Goal: Task Accomplishment & Management: Use online tool/utility

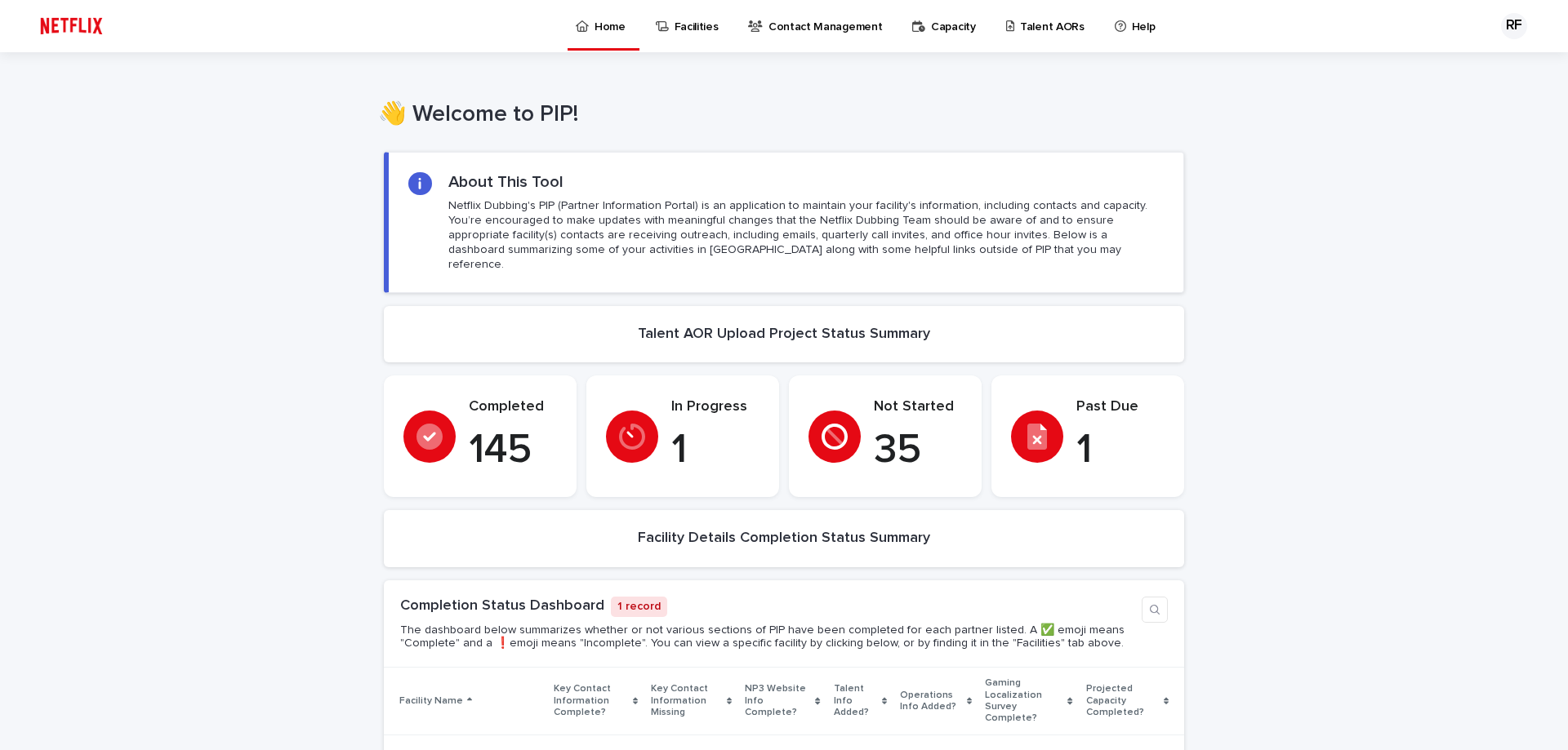
click at [1022, 32] on p "Talent AORs" at bounding box center [1052, 17] width 65 height 34
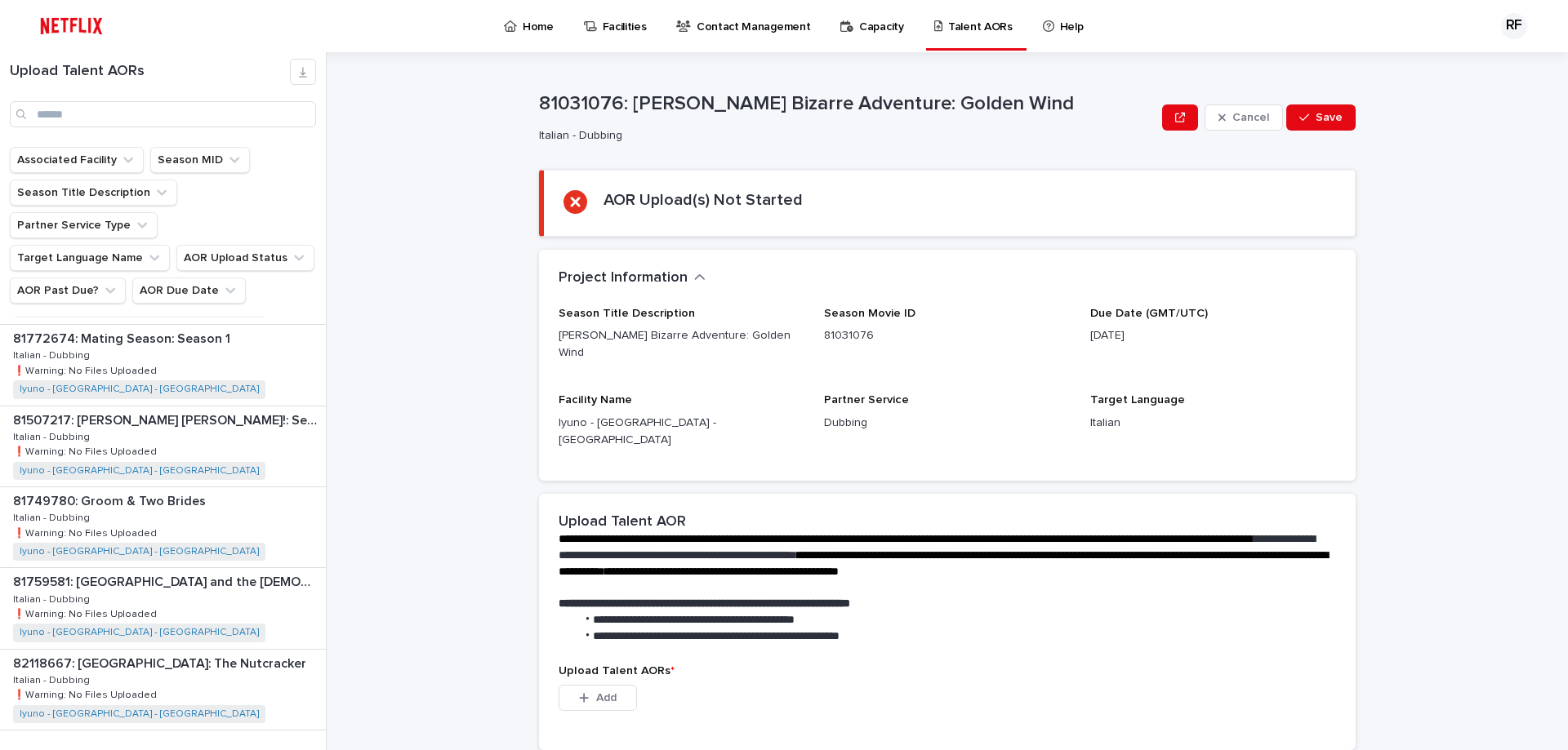
scroll to position [2021, 0]
click at [305, 749] on icon "button" at bounding box center [308, 761] width 7 height 15
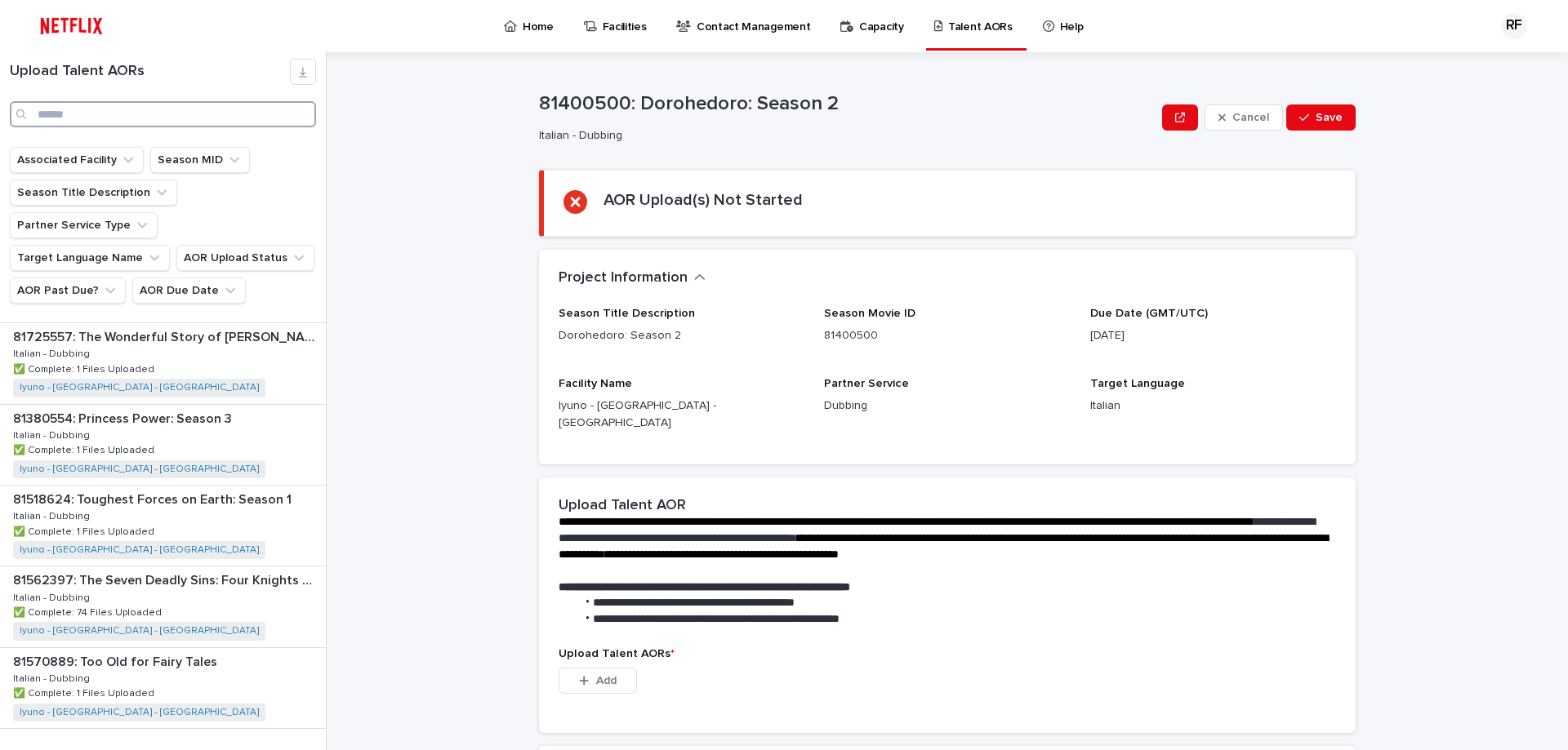
click at [197, 109] on input "Search" at bounding box center [163, 115] width 306 height 27
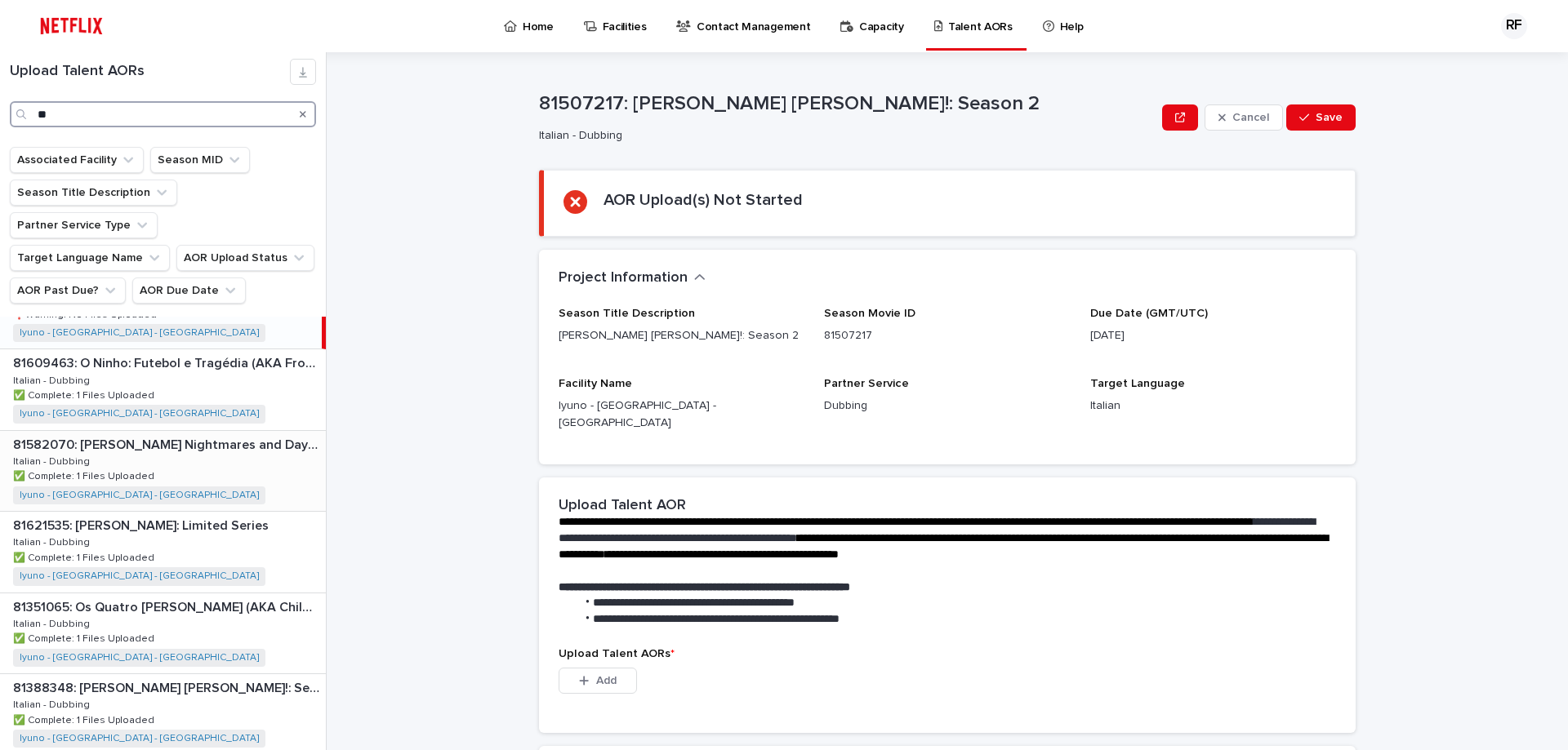
scroll to position [74, 0]
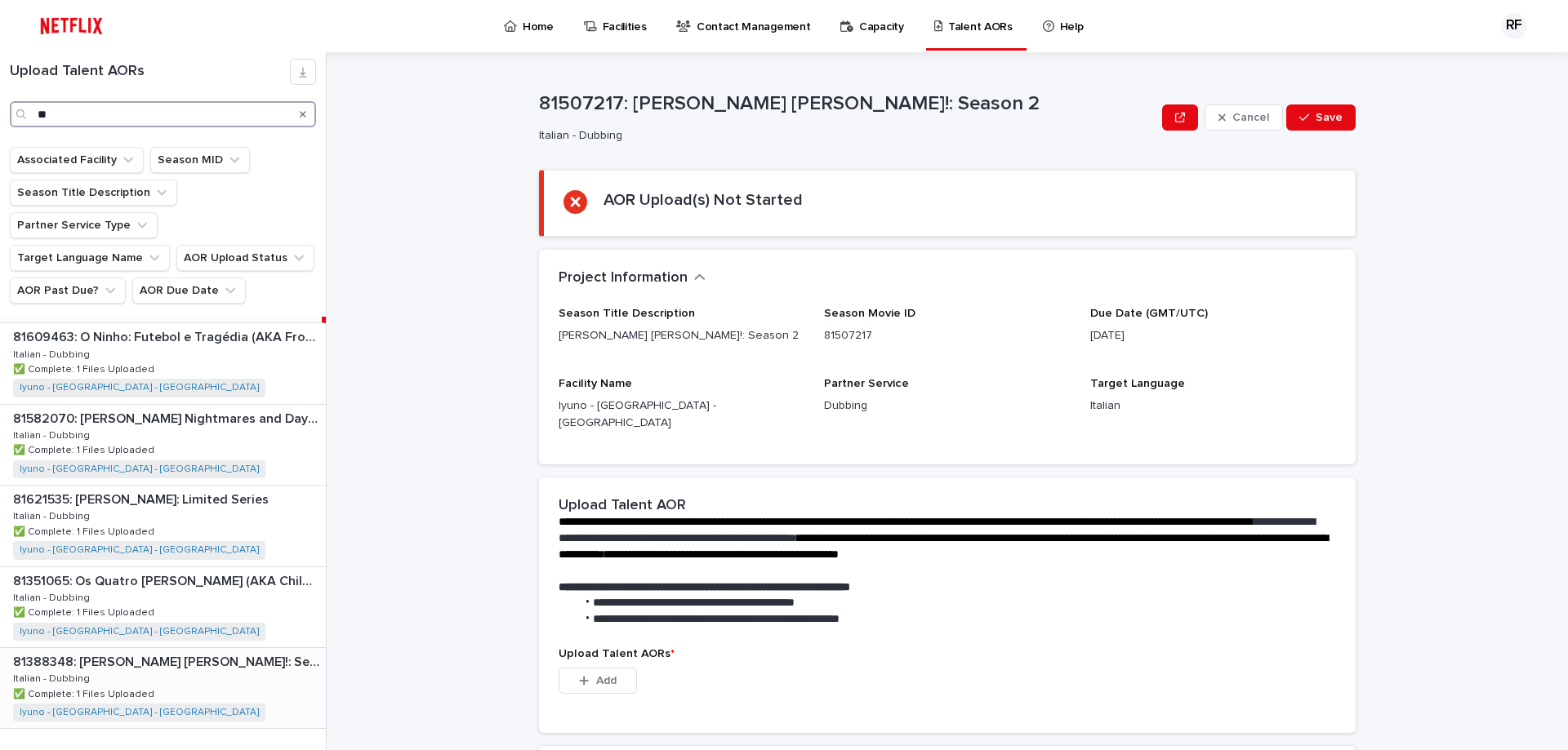
type input "**"
click at [168, 648] on div "81388348: [PERSON_NAME] [PERSON_NAME]!: Season 1 81388348: [PERSON_NAME] [PERSO…" at bounding box center [163, 687] width 326 height 80
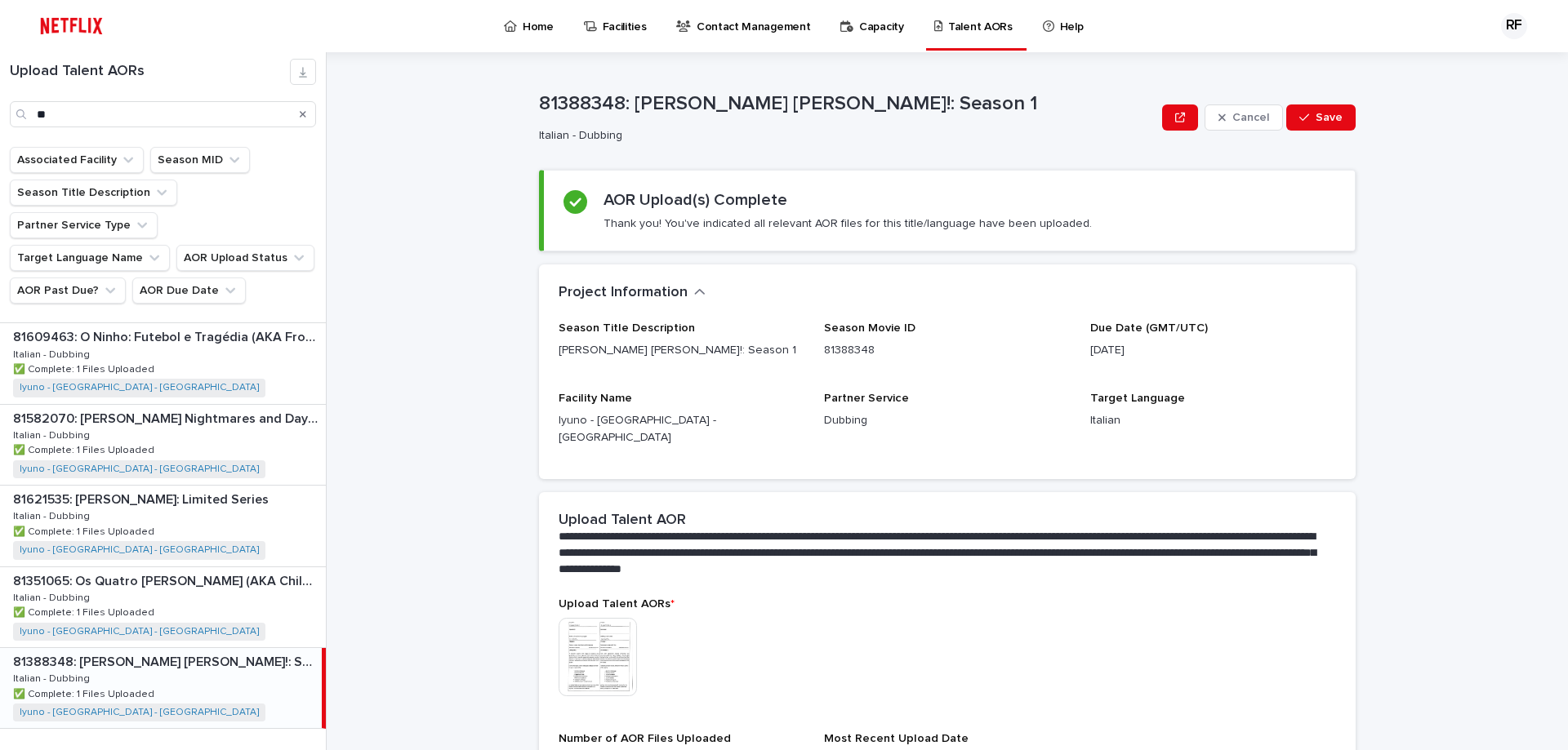
scroll to position [180, 0]
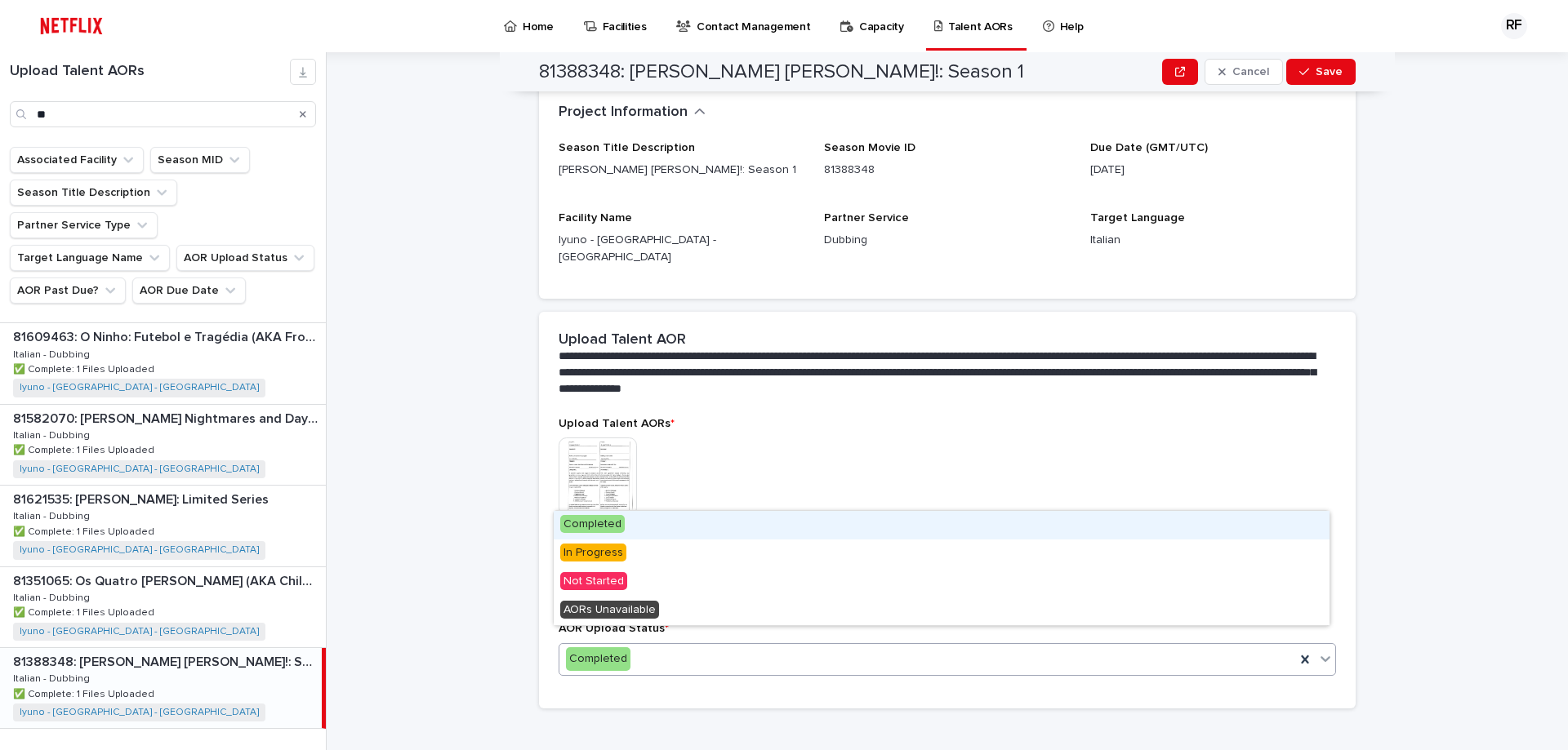
click at [751, 646] on div "Completed" at bounding box center [927, 659] width 735 height 27
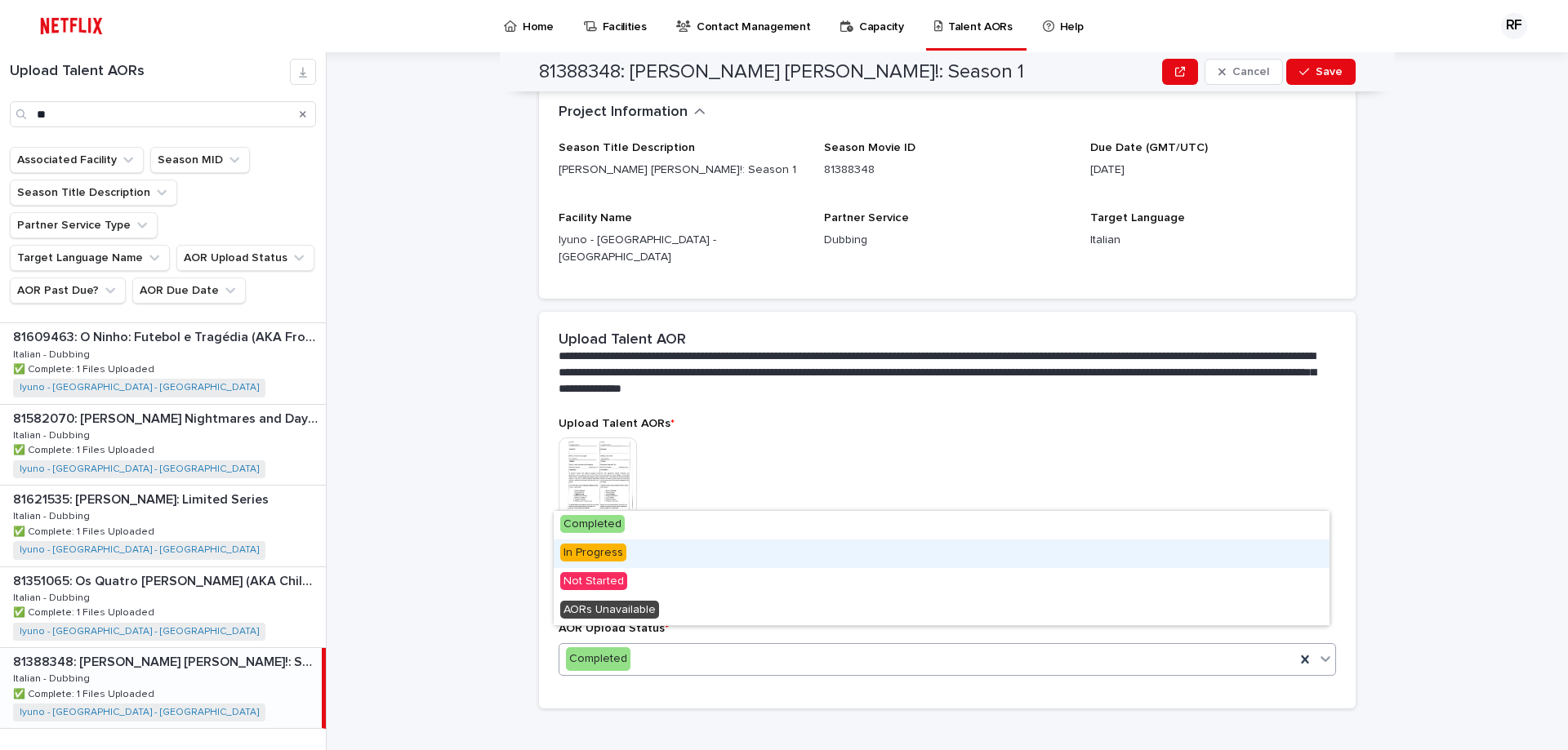
click at [643, 551] on div "In Progress" at bounding box center [941, 554] width 776 height 28
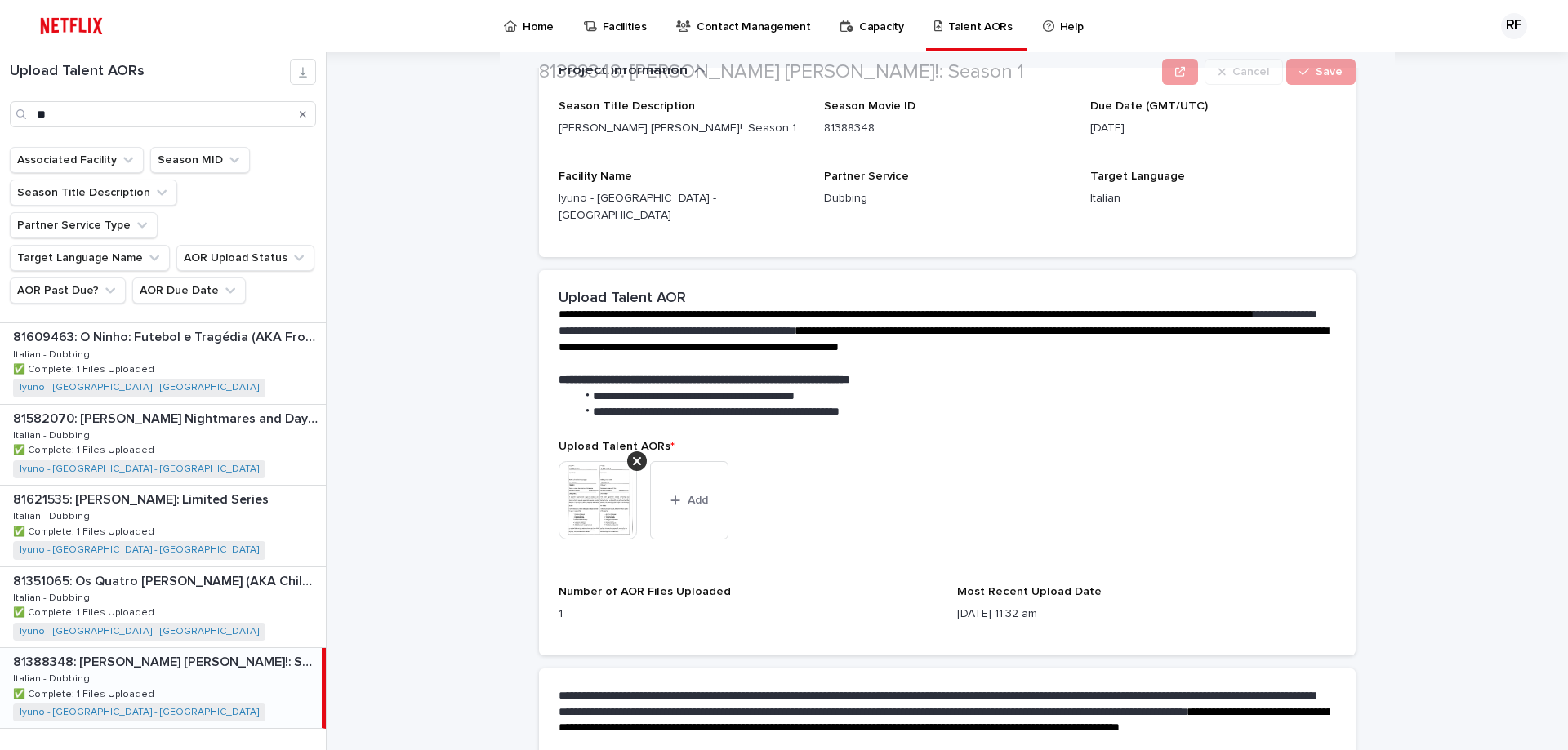
scroll to position [245, 0]
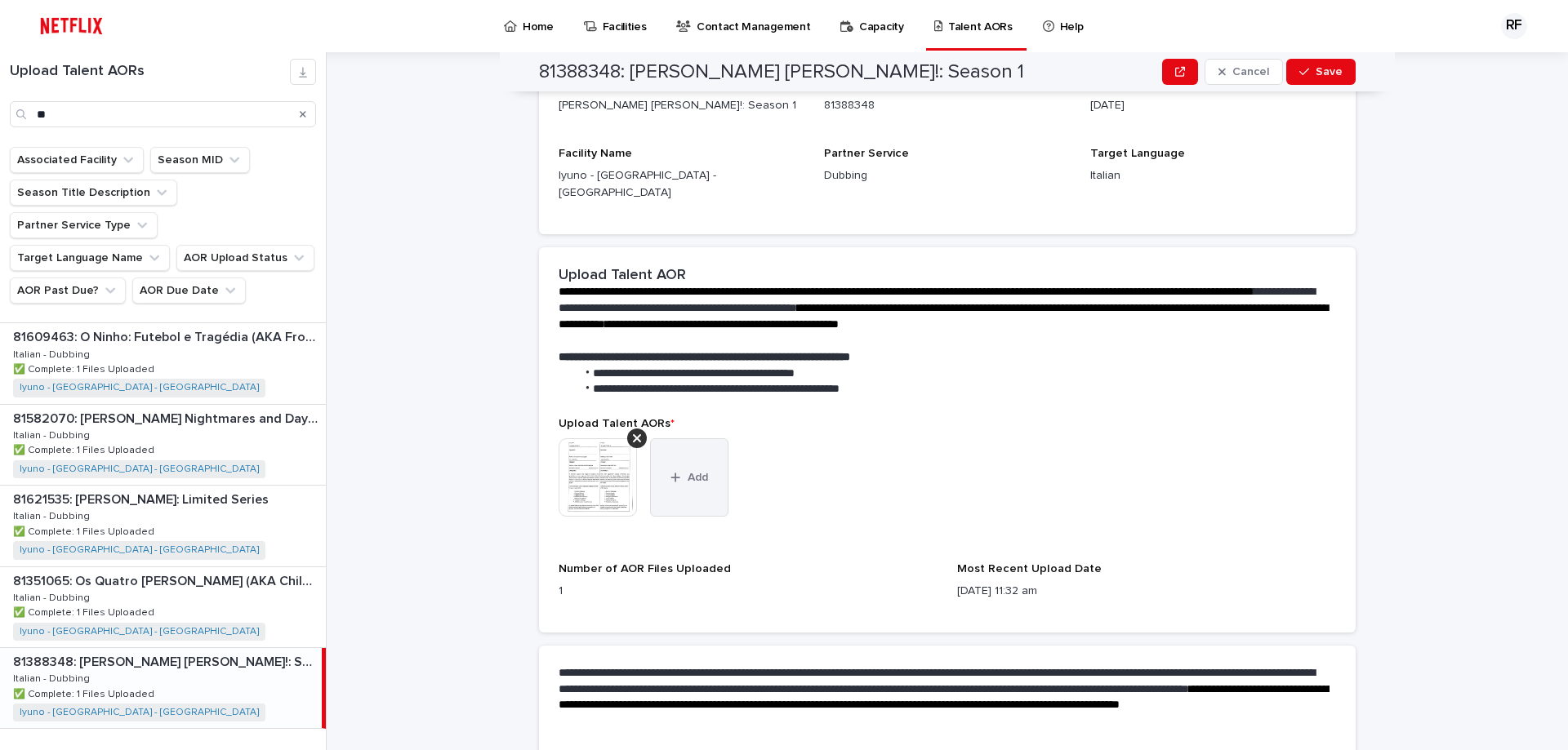
click at [682, 451] on button "Add" at bounding box center [689, 477] width 79 height 79
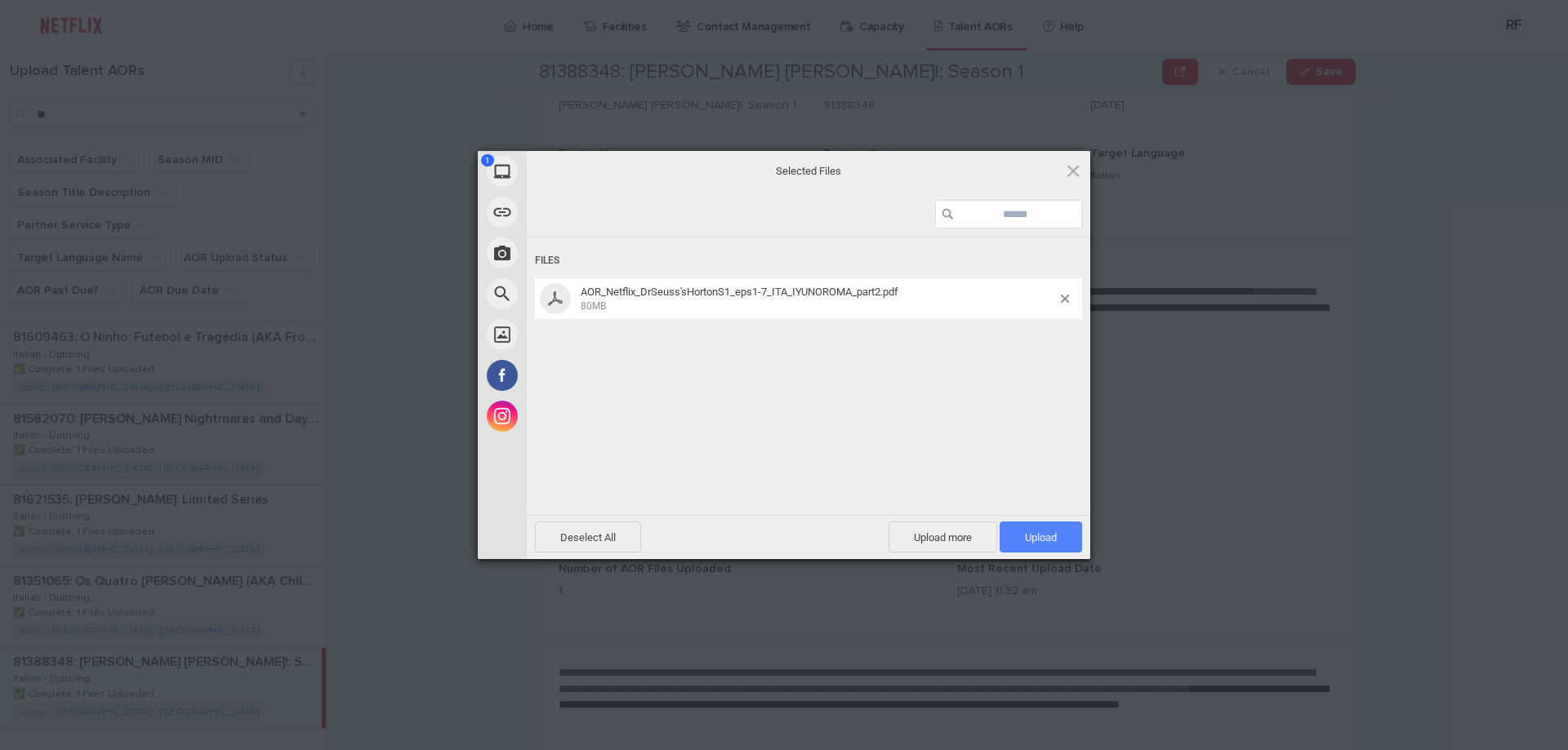
click at [1039, 542] on span "Upload 1" at bounding box center [1040, 537] width 32 height 12
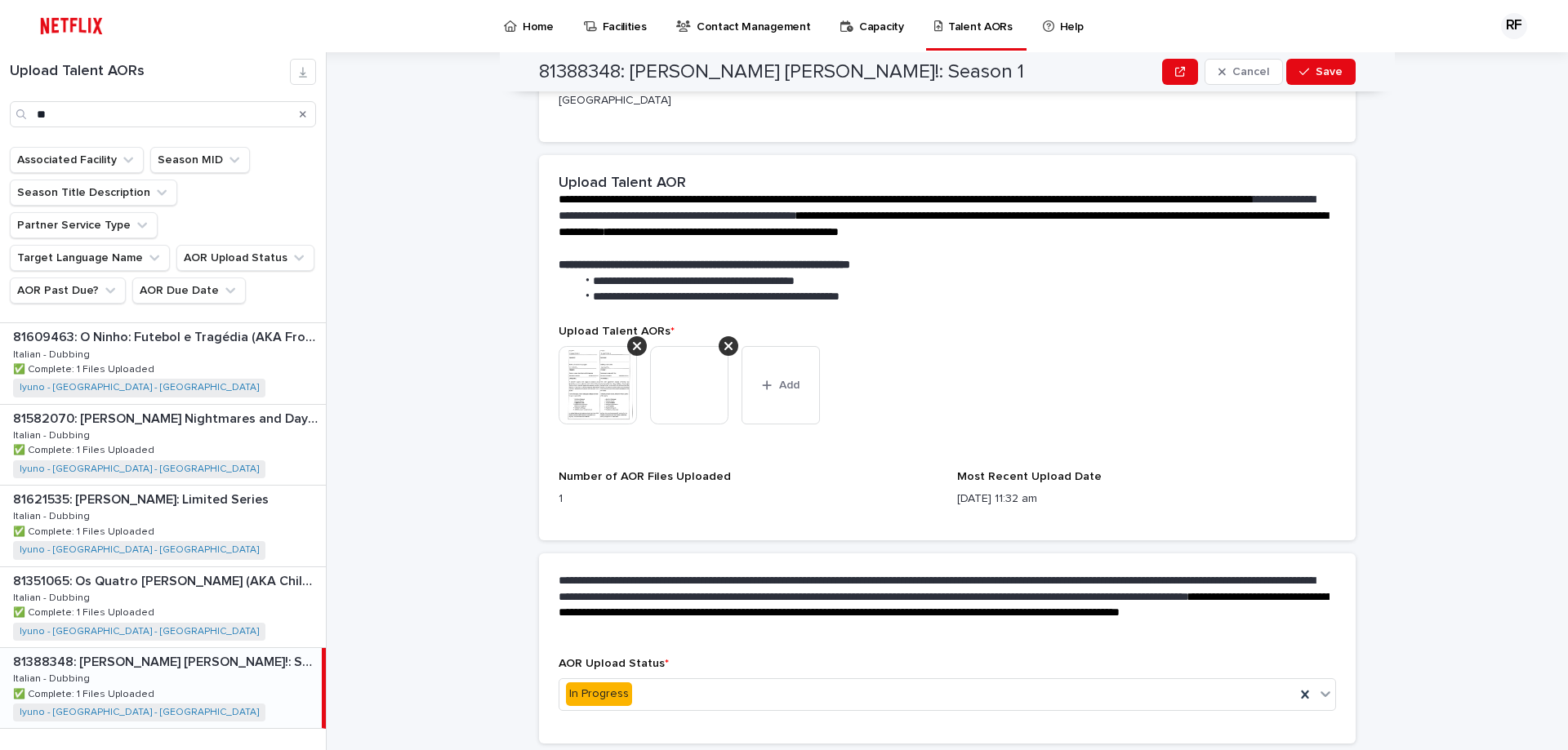
scroll to position [372, 0]
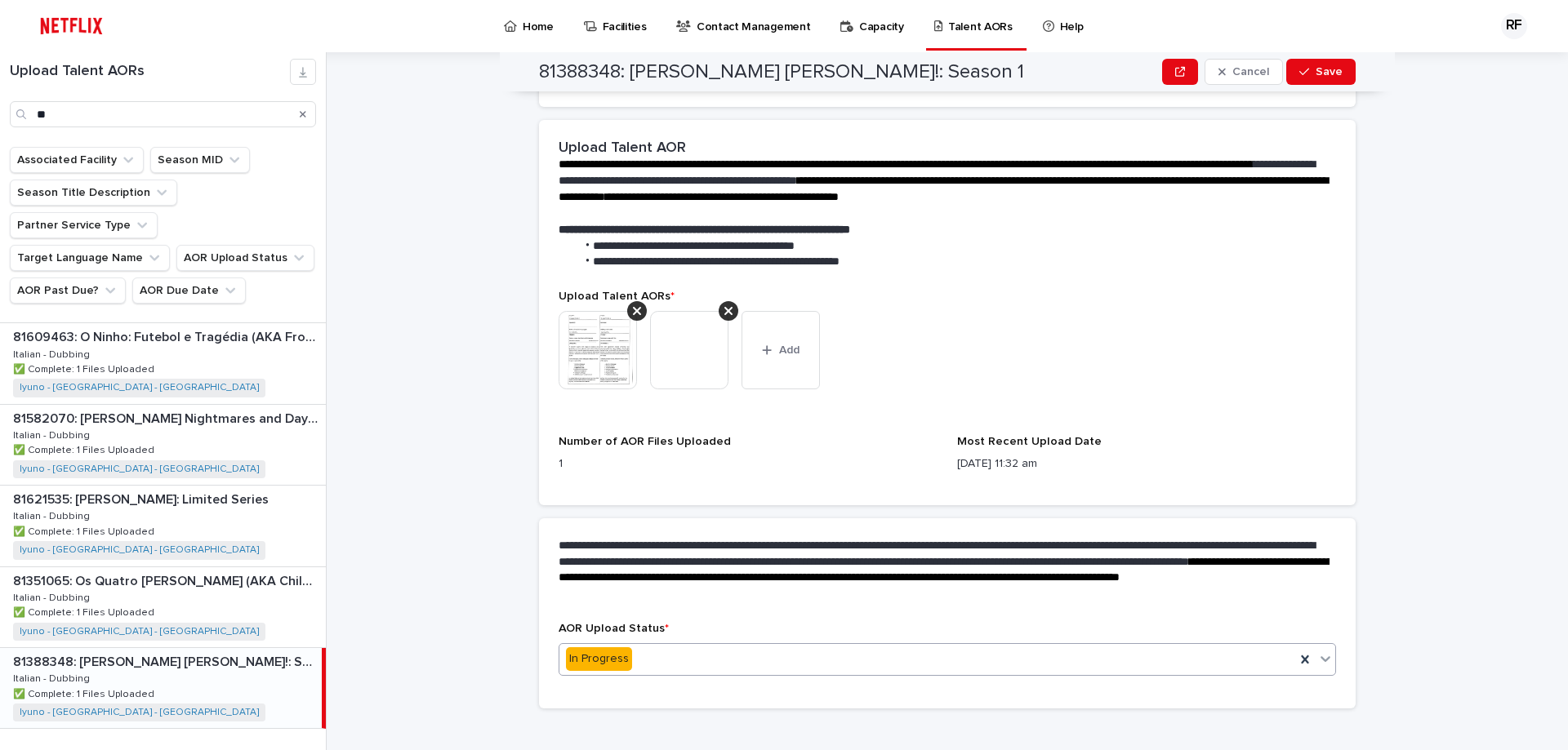
click at [695, 646] on div "In Progress" at bounding box center [927, 659] width 735 height 27
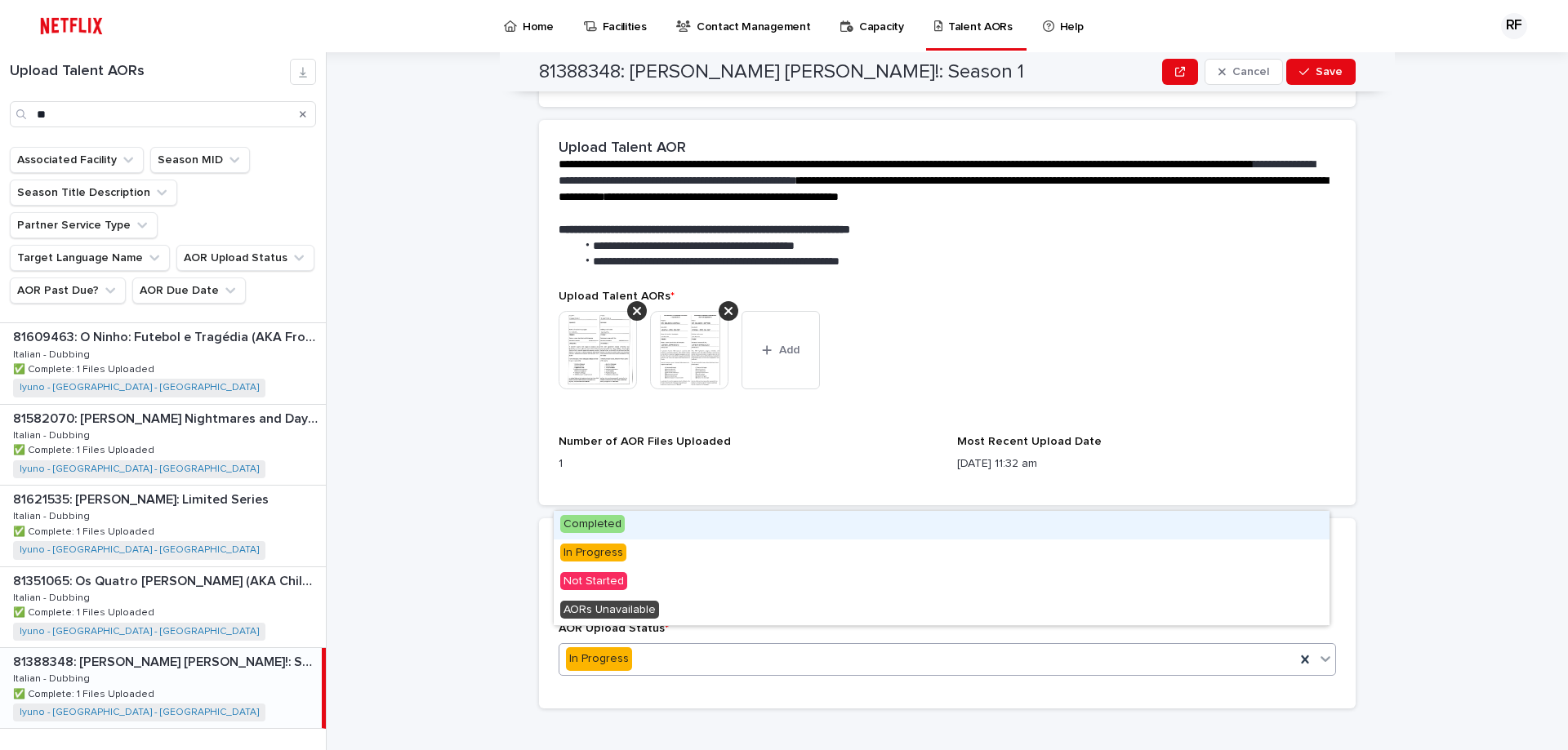
click at [648, 520] on div "Completed" at bounding box center [941, 525] width 776 height 28
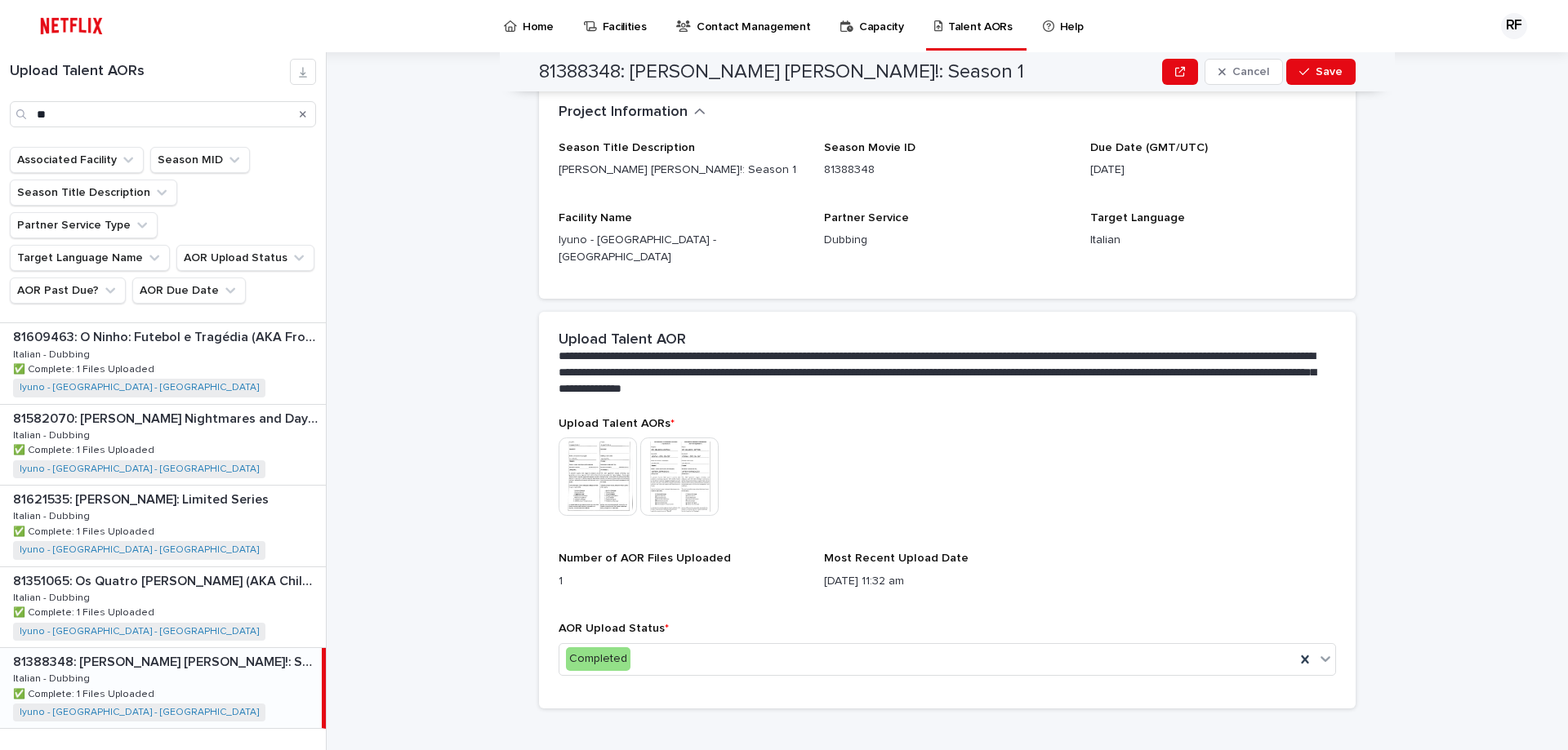
scroll to position [0, 0]
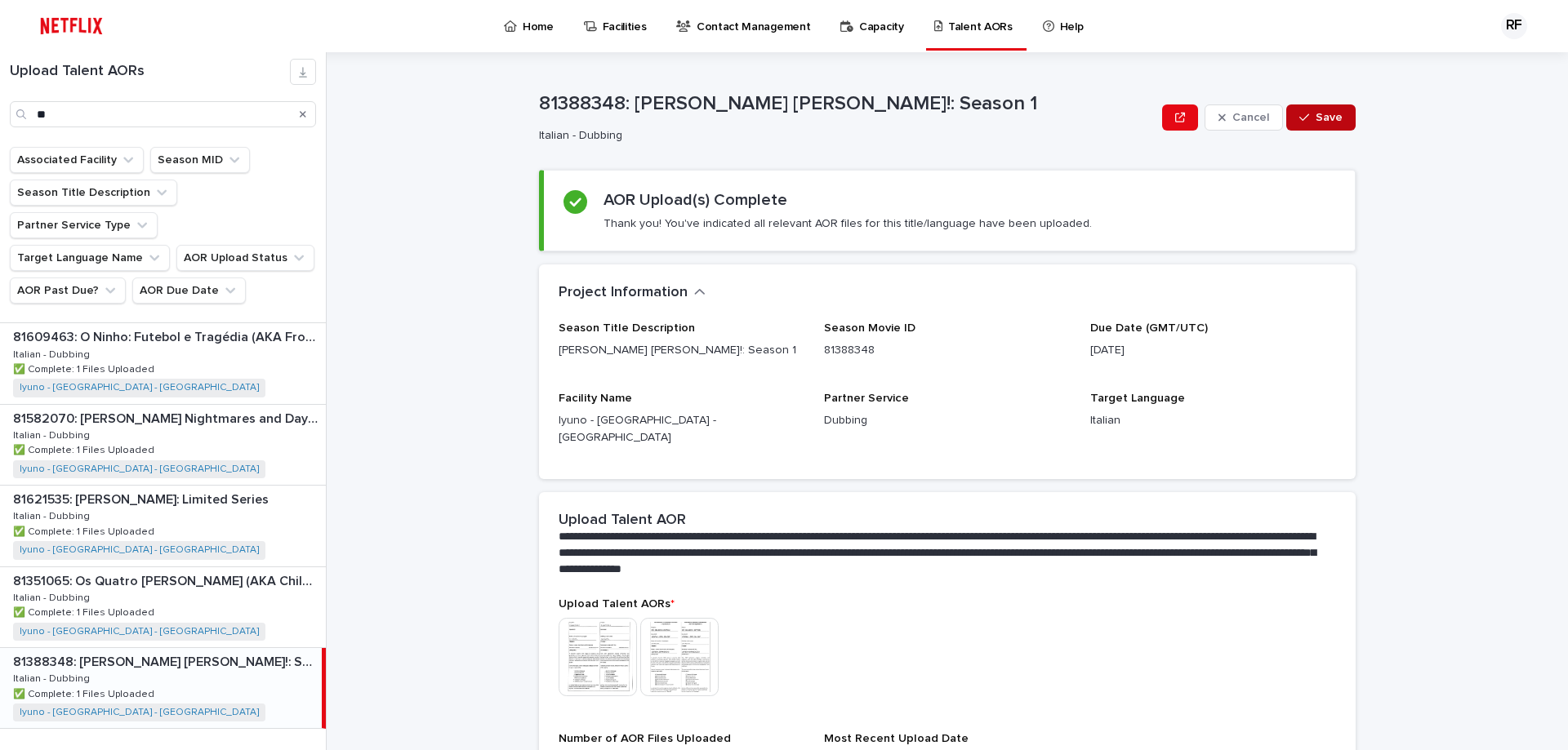
click at [1321, 118] on span "Save" at bounding box center [1328, 117] width 27 height 11
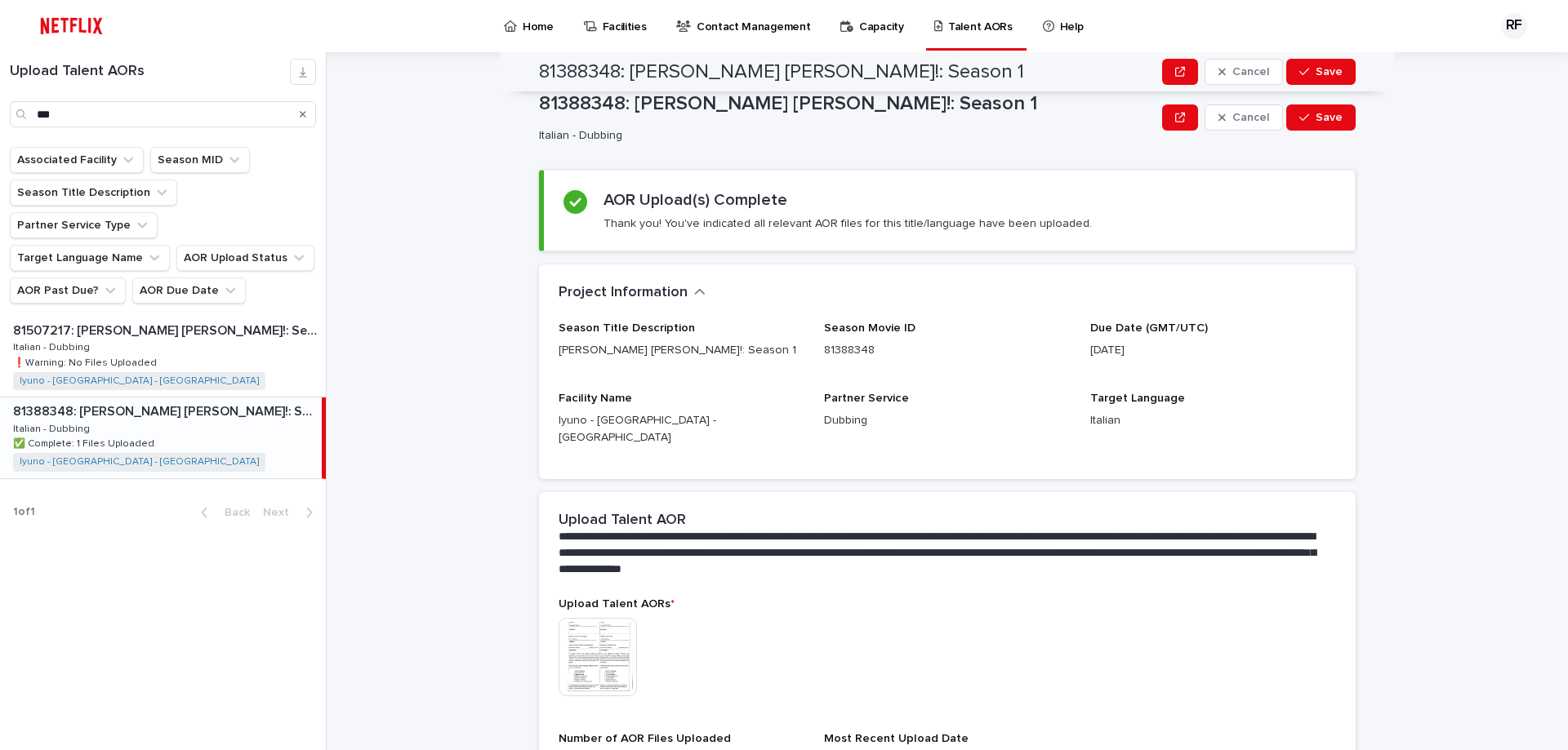
scroll to position [178, 0]
